Goal: Task Accomplishment & Management: Use online tool/utility

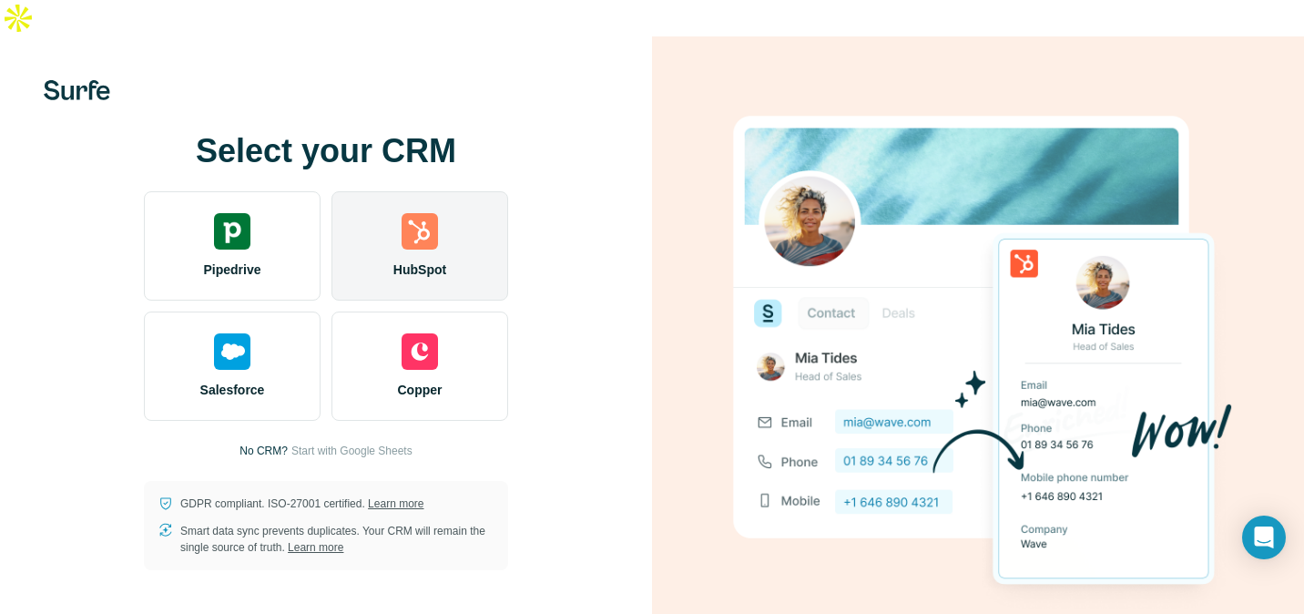
click at [450, 232] on div "HubSpot" at bounding box center [419, 245] width 177 height 109
click at [422, 219] on div "HubSpot" at bounding box center [419, 245] width 177 height 109
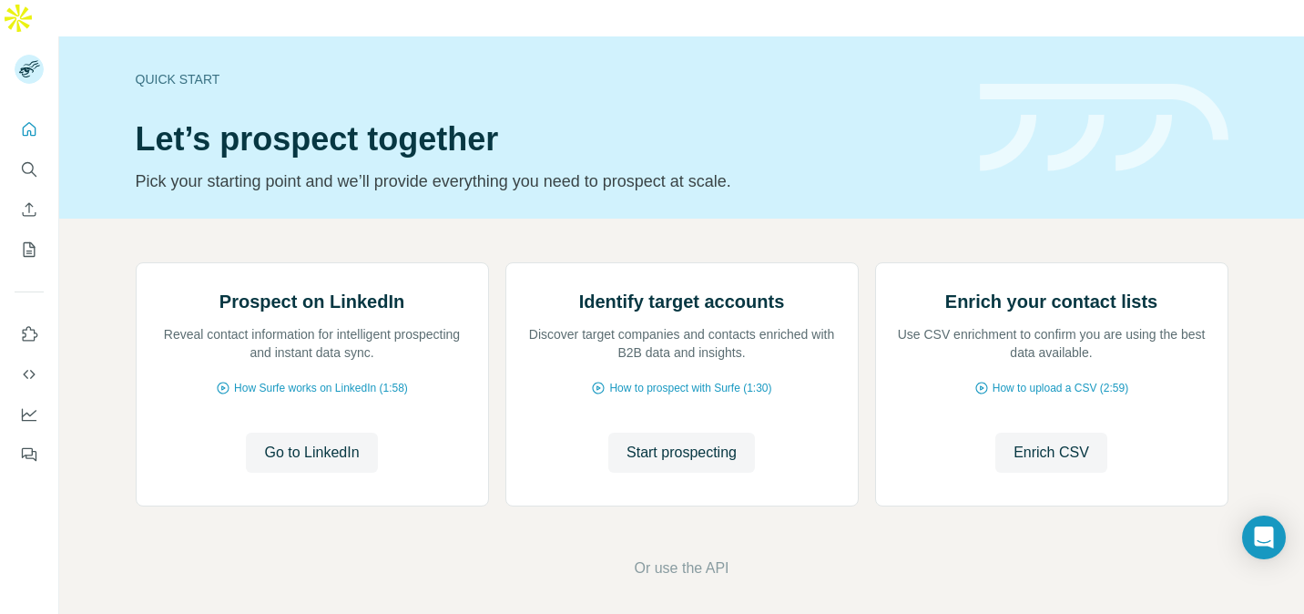
scroll to position [140, 0]
click at [321, 463] on span "Go to LinkedIn" at bounding box center [311, 453] width 95 height 22
